Goal: Task Accomplishment & Management: Complete application form

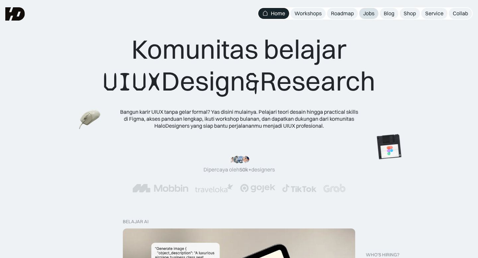
click at [364, 14] on div "Jobs" at bounding box center [368, 13] width 11 height 7
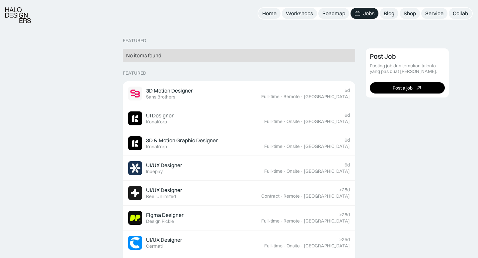
scroll to position [144, 0]
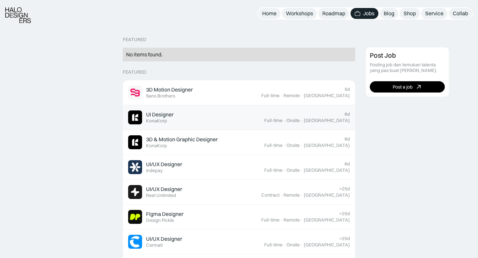
click at [283, 120] on div "Full-time" at bounding box center [273, 121] width 18 height 6
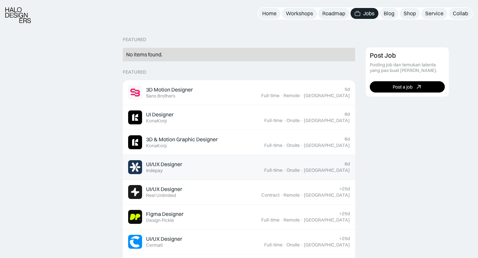
click at [194, 170] on div "UI/UX Designer Featured Indepay" at bounding box center [196, 167] width 136 height 14
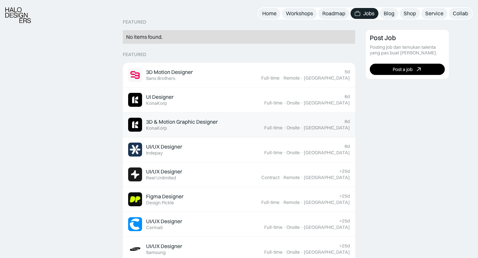
scroll to position [164, 0]
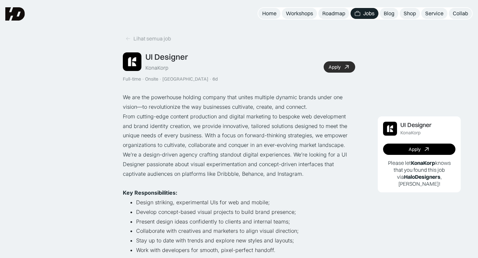
click at [335, 66] on div "Apply" at bounding box center [335, 67] width 12 height 6
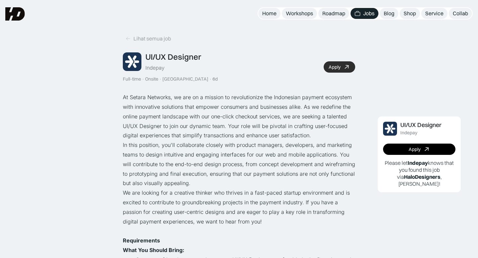
click at [336, 68] on div "Apply" at bounding box center [335, 67] width 12 height 6
